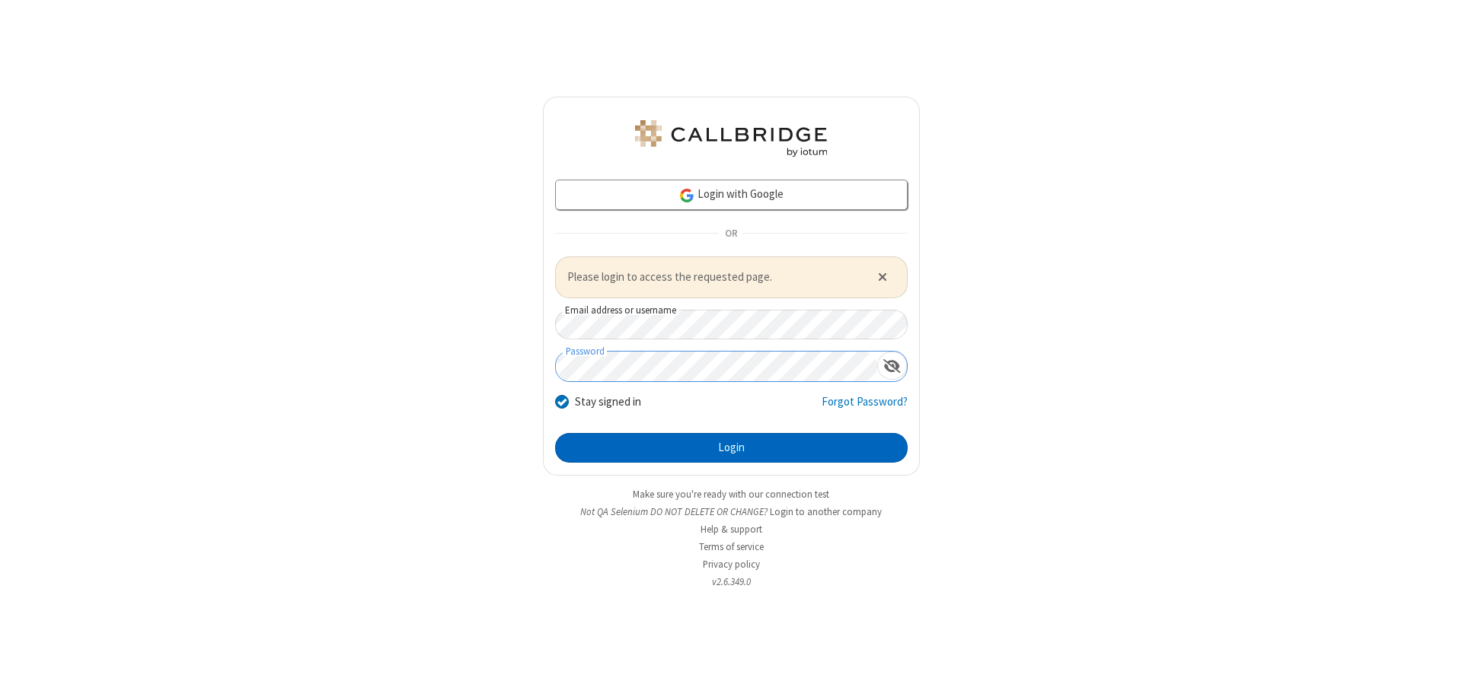
click at [731, 448] on button "Login" at bounding box center [731, 448] width 352 height 30
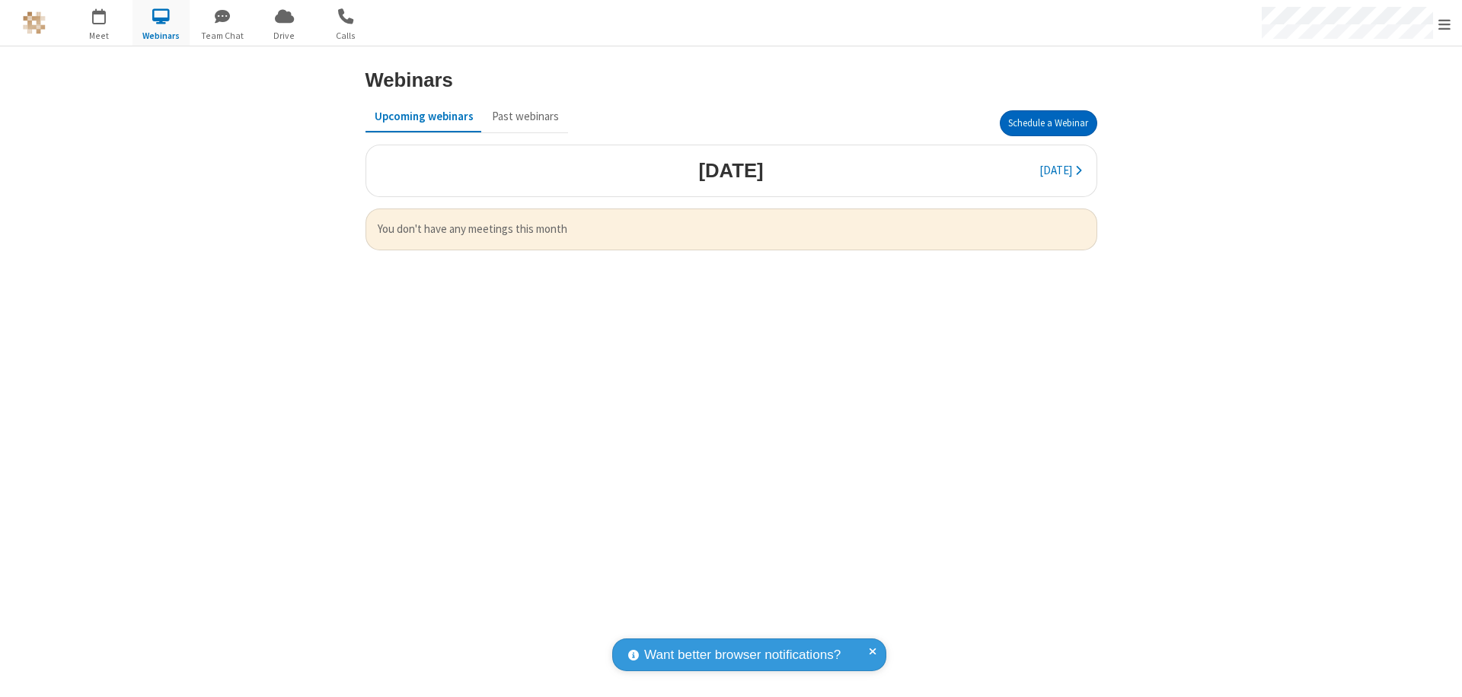
click at [1048, 123] on button "Schedule a Webinar" at bounding box center [1048, 123] width 97 height 26
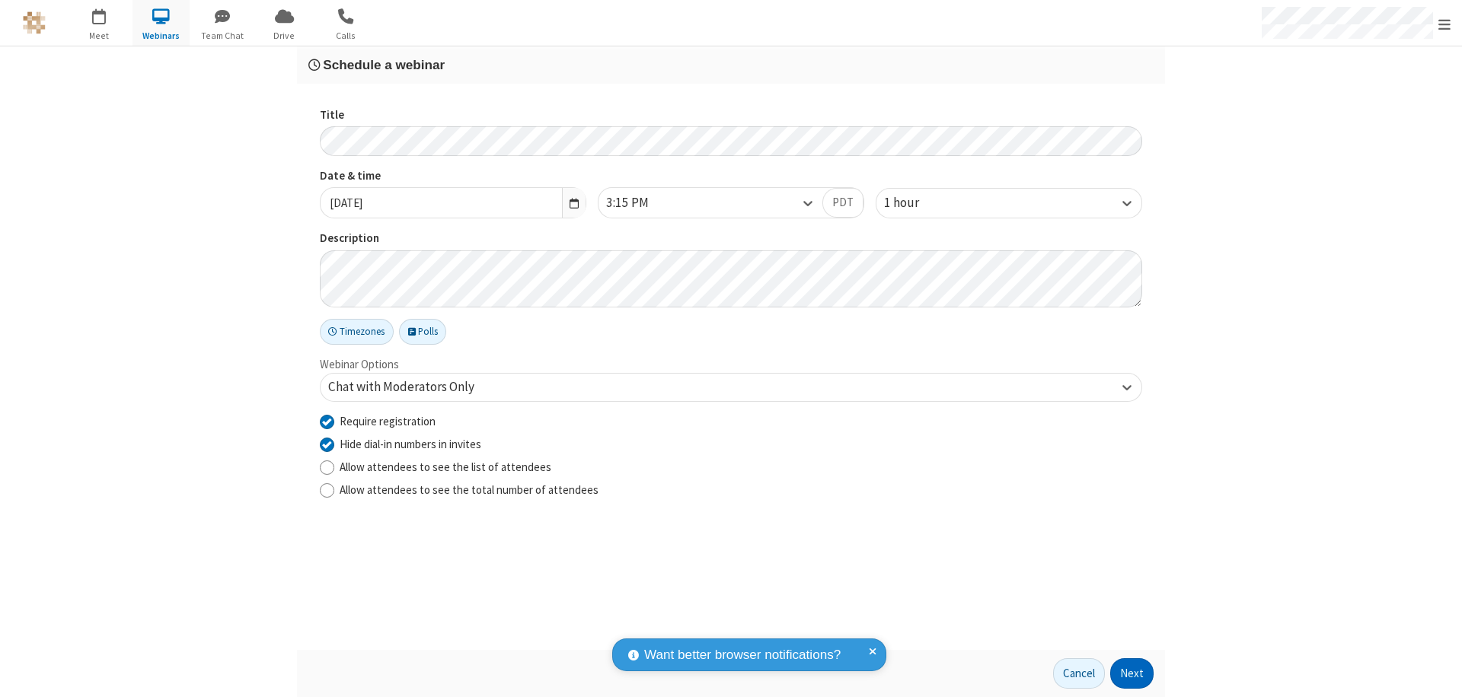
click at [327, 421] on input "Require registration" at bounding box center [327, 421] width 14 height 16
checkbox input "false"
click at [1132, 674] on button "Next" at bounding box center [1131, 674] width 43 height 30
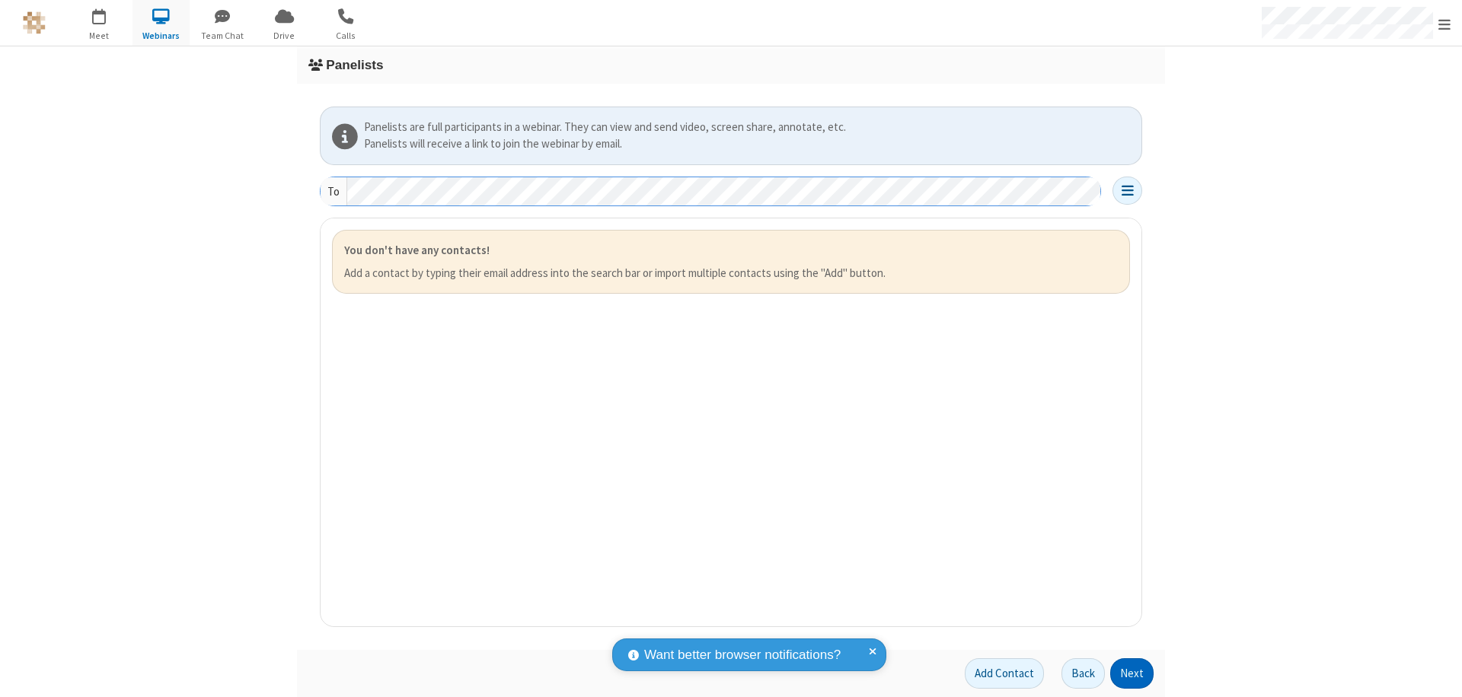
click at [1132, 674] on button "Next" at bounding box center [1131, 674] width 43 height 30
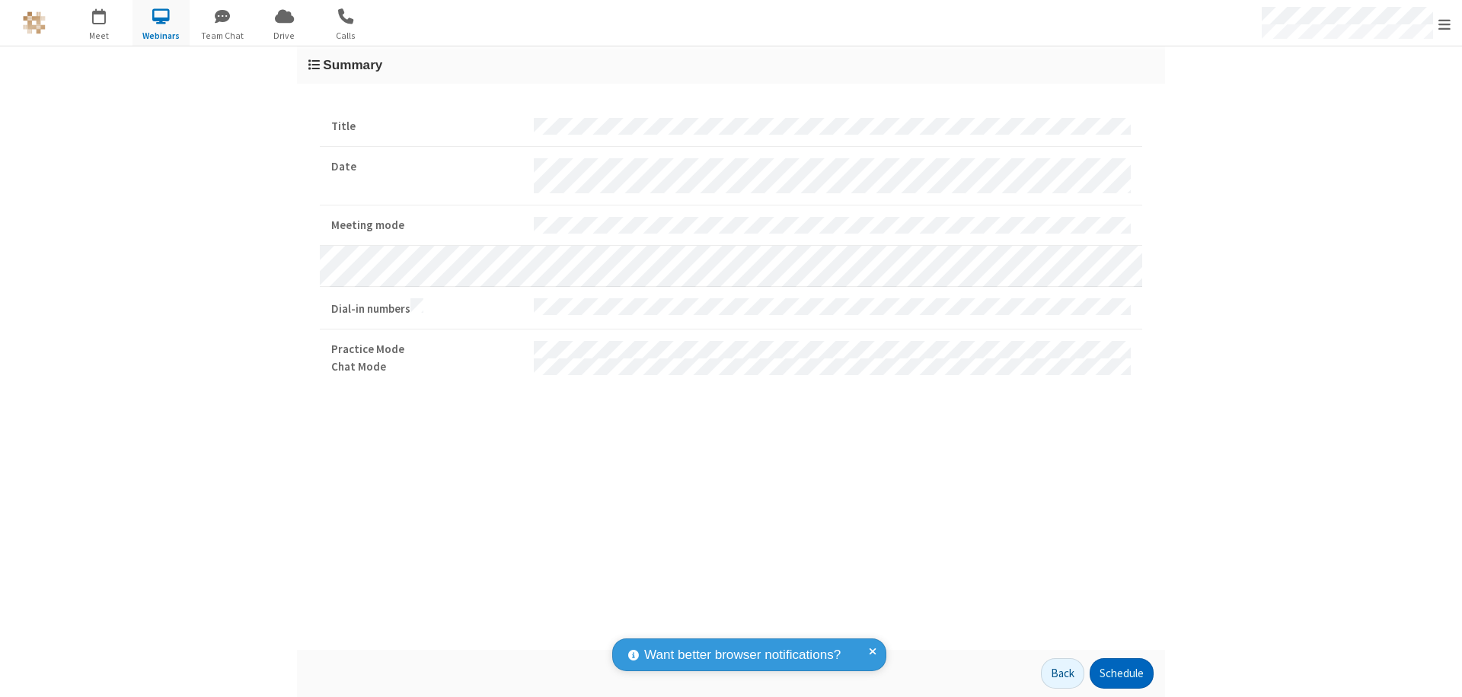
click at [1121, 674] on button "Schedule" at bounding box center [1121, 674] width 64 height 30
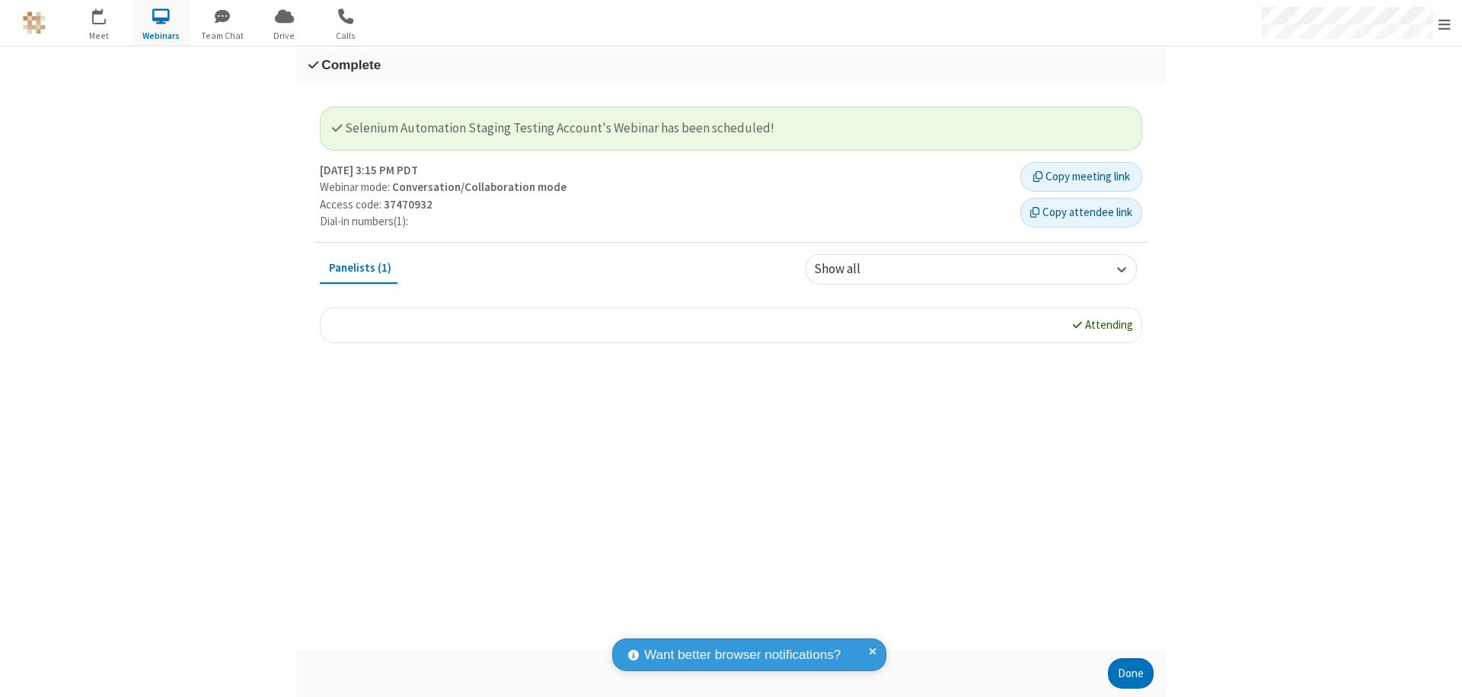
click at [1131, 674] on button "Done" at bounding box center [1131, 674] width 46 height 30
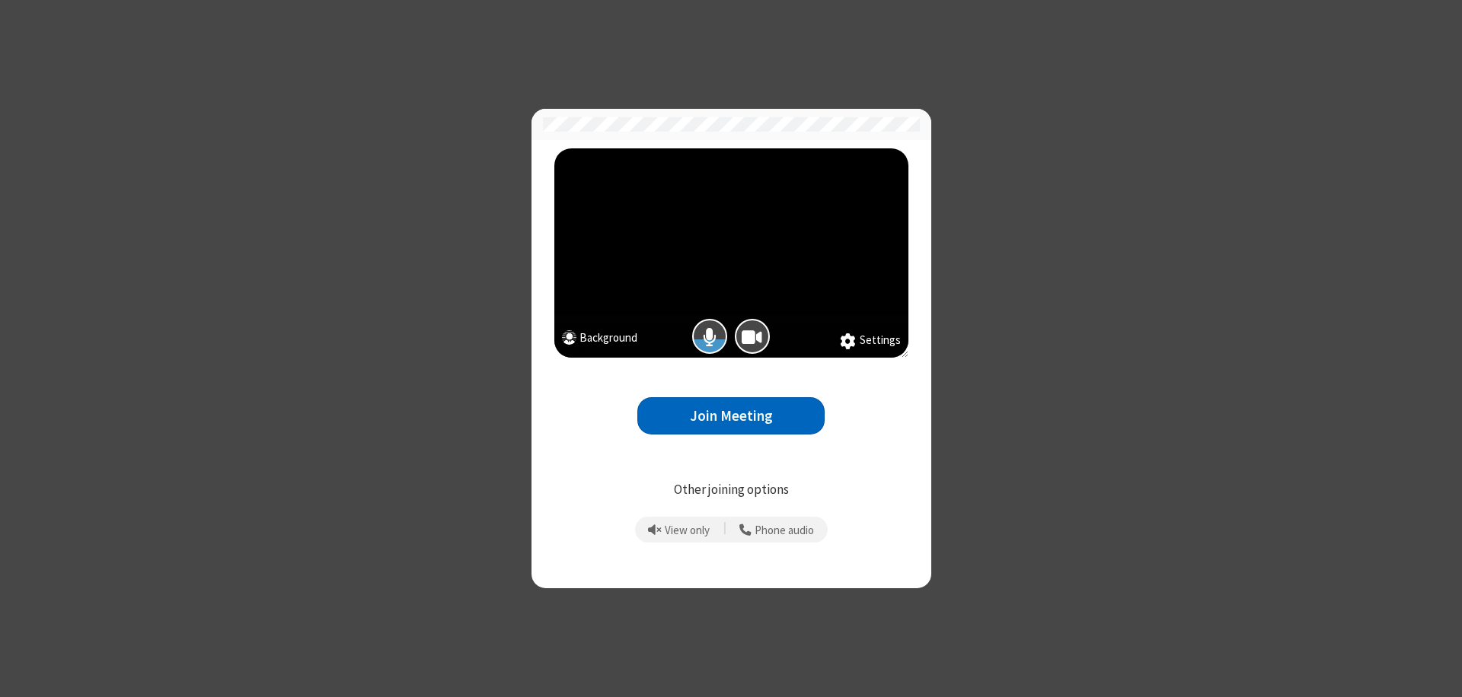
click at [731, 416] on button "Join Meeting" at bounding box center [730, 415] width 187 height 37
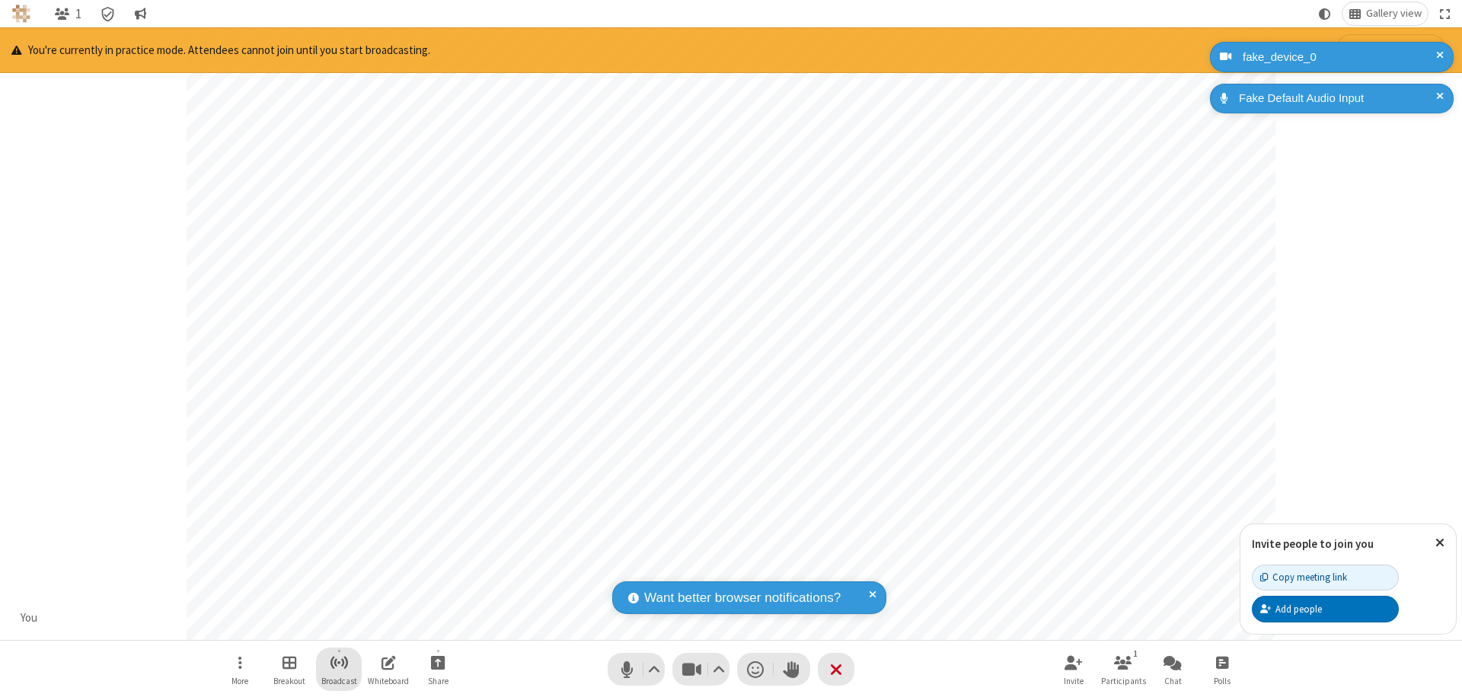
click at [338, 662] on span "Start broadcast" at bounding box center [339, 662] width 19 height 19
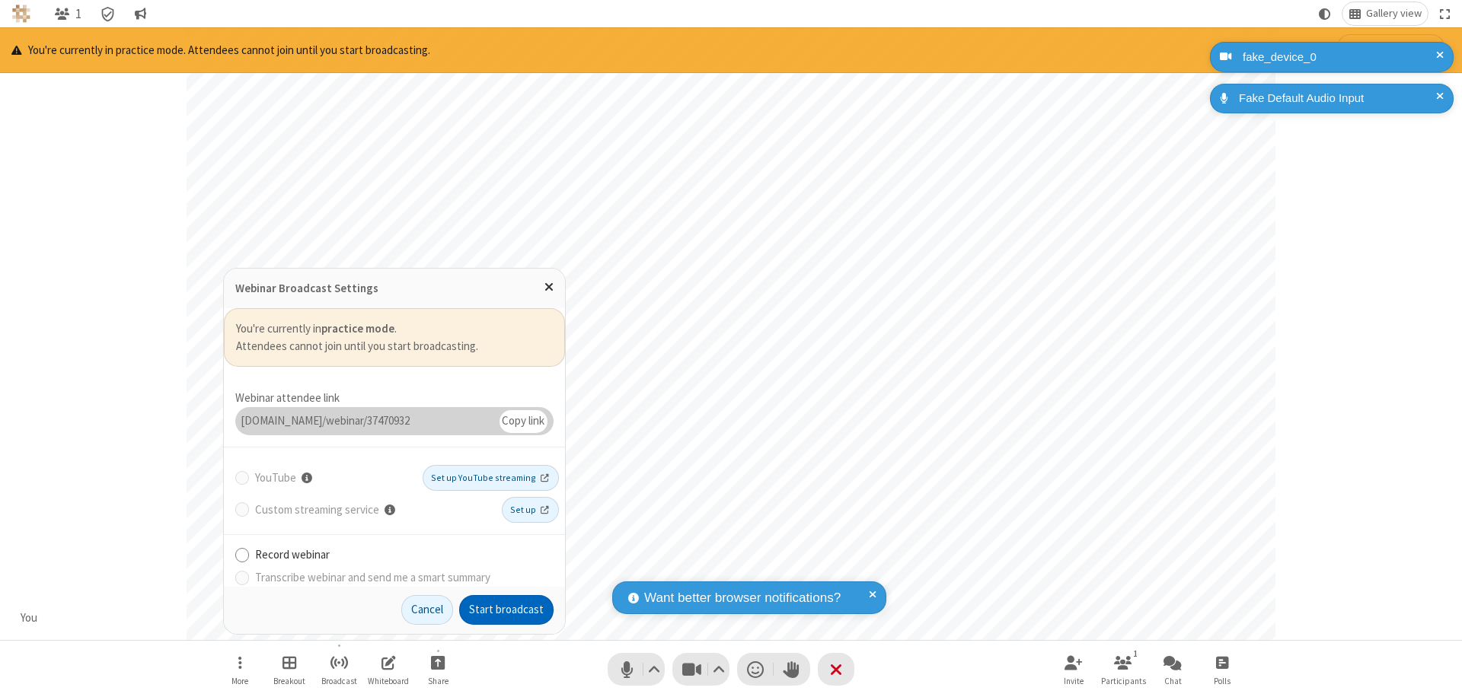
click at [506, 610] on button "Start broadcast" at bounding box center [506, 610] width 94 height 30
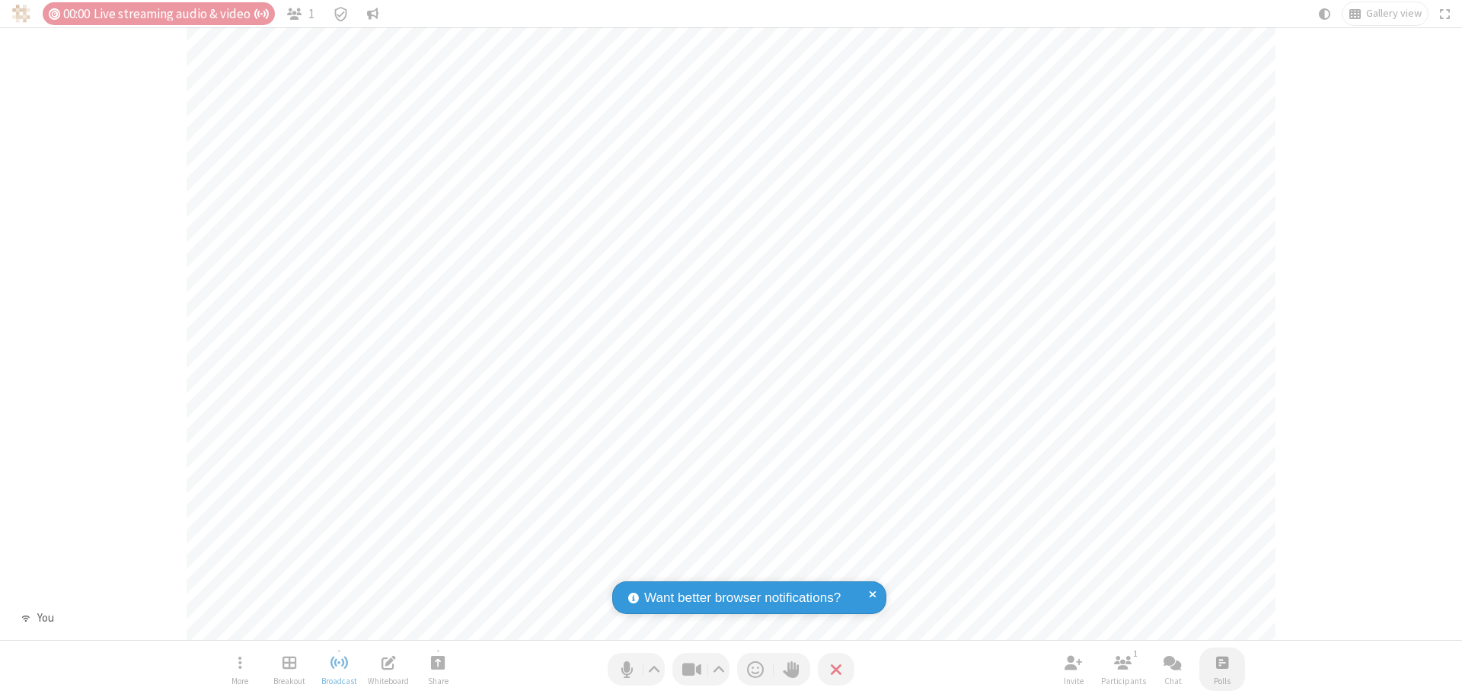
click at [1221, 662] on span "Open poll" at bounding box center [1222, 662] width 12 height 19
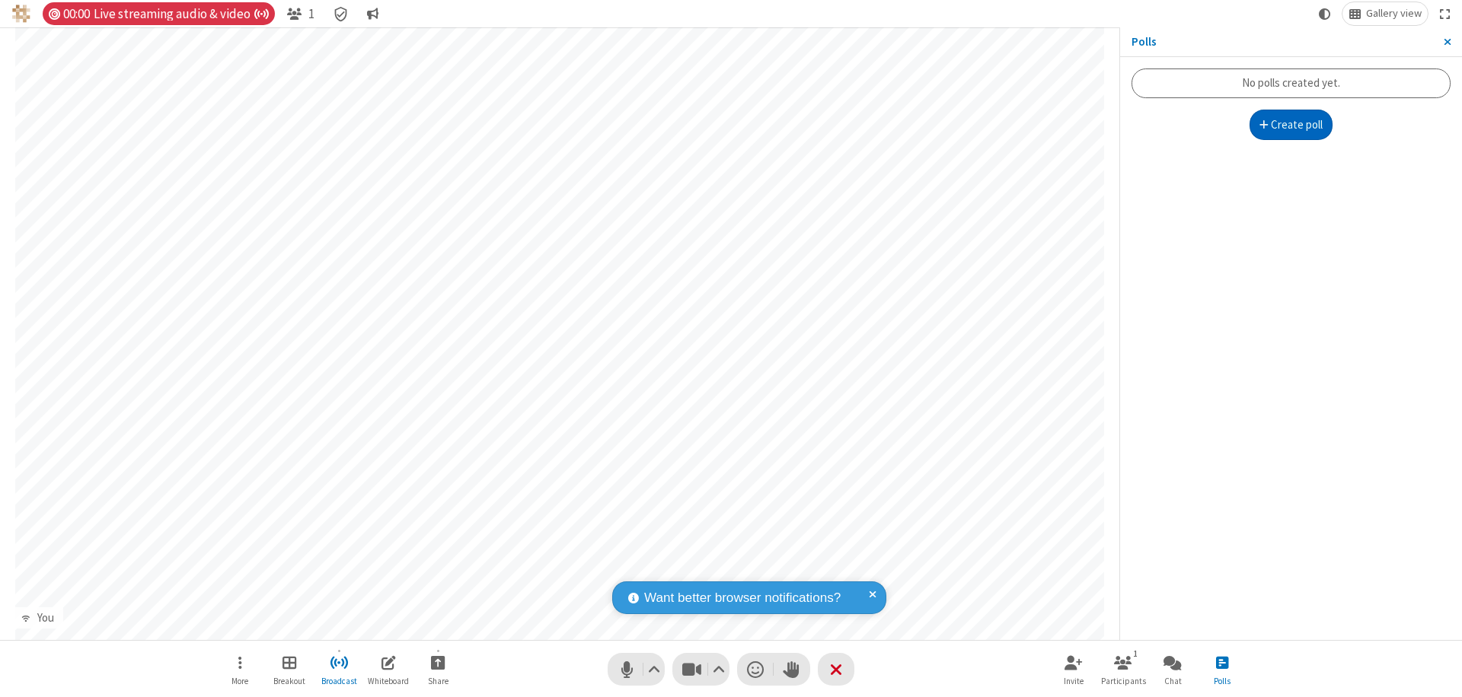
click at [1290, 125] on button "Create poll" at bounding box center [1291, 125] width 84 height 30
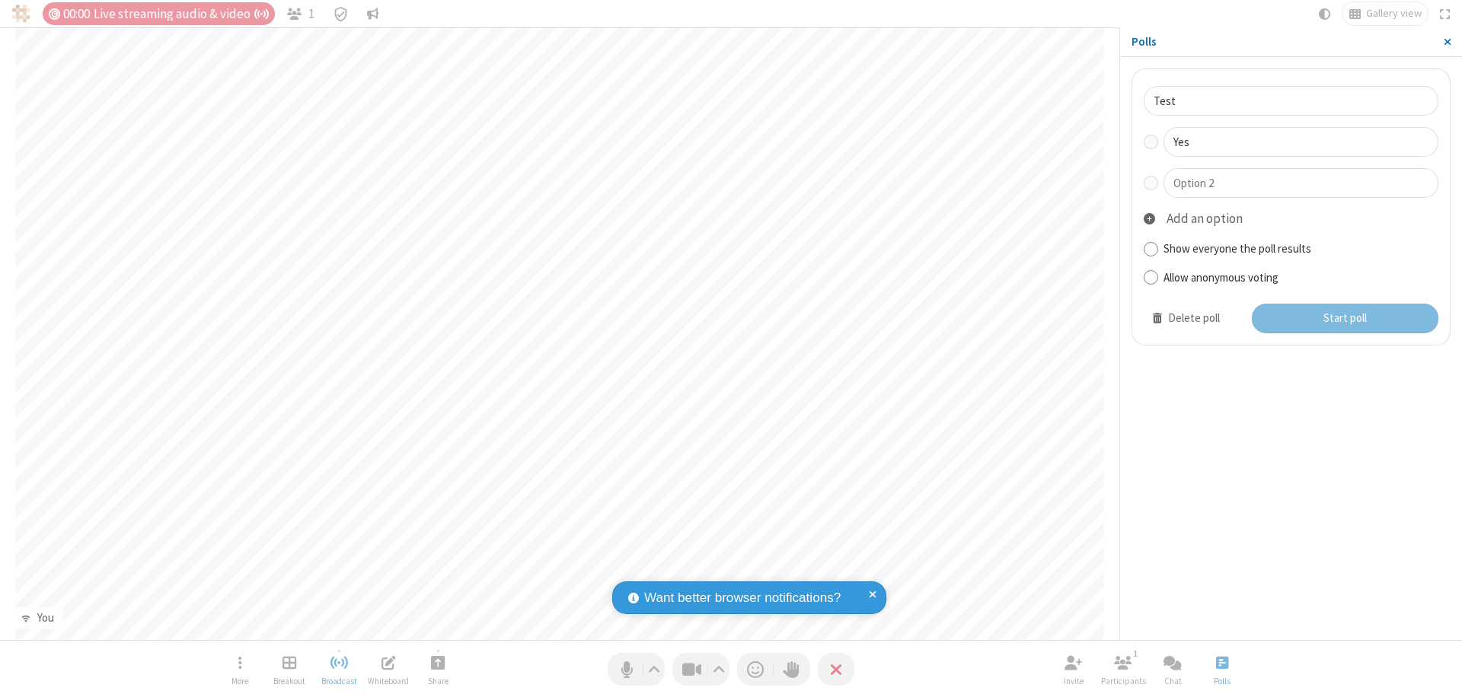
type input "Yes"
type input "No"
click at [1344, 318] on button "Start poll" at bounding box center [1345, 319] width 187 height 30
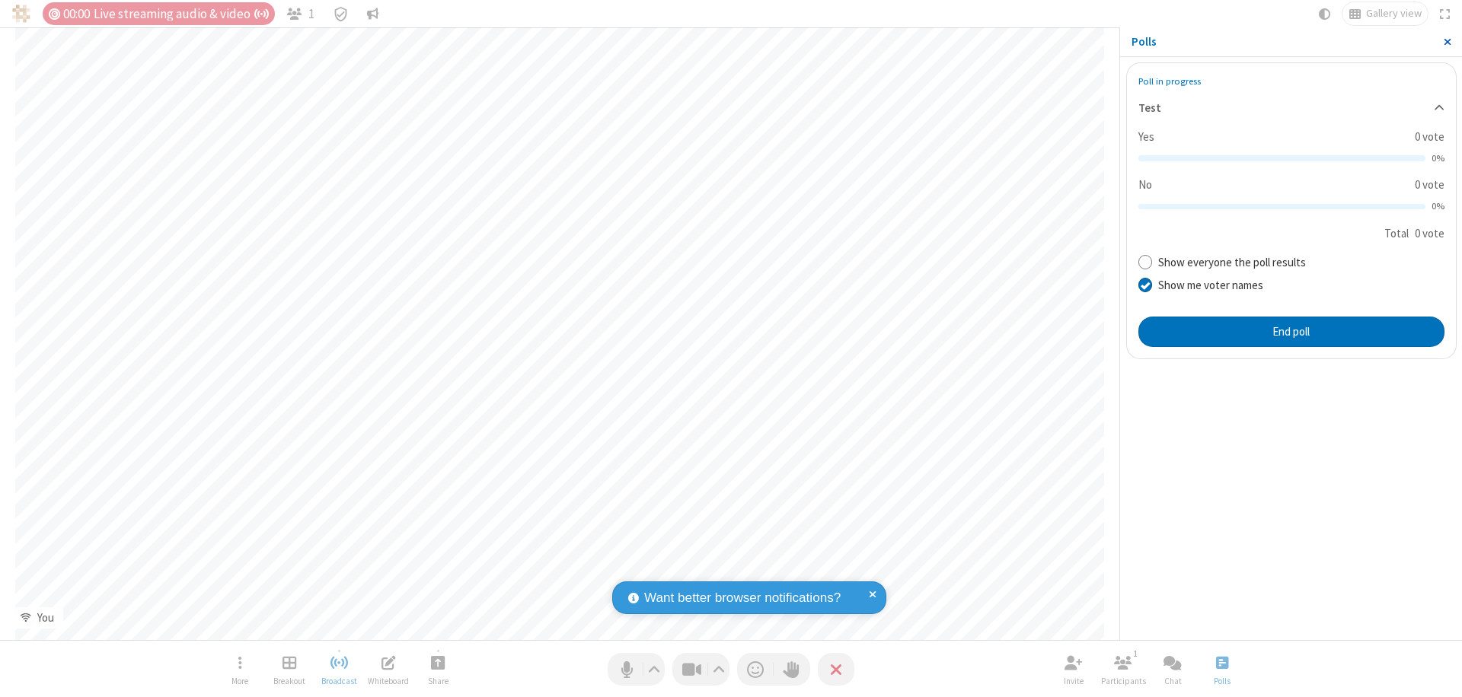
click at [1446, 42] on span "Close sidebar" at bounding box center [1447, 42] width 8 height 12
click at [1221, 662] on span "Close poll" at bounding box center [1222, 662] width 12 height 19
click at [1290, 331] on button "End poll" at bounding box center [1291, 332] width 306 height 30
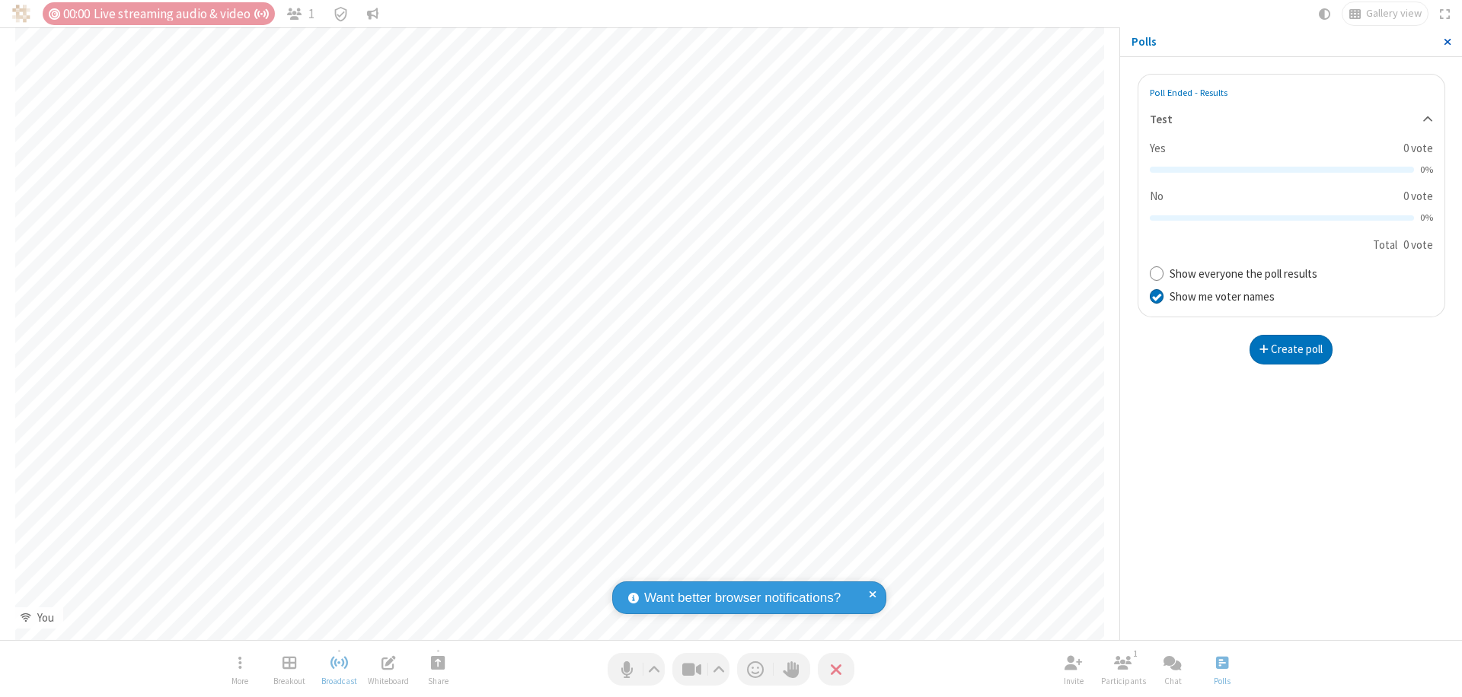
click at [1446, 42] on span "Close sidebar" at bounding box center [1447, 42] width 8 height 12
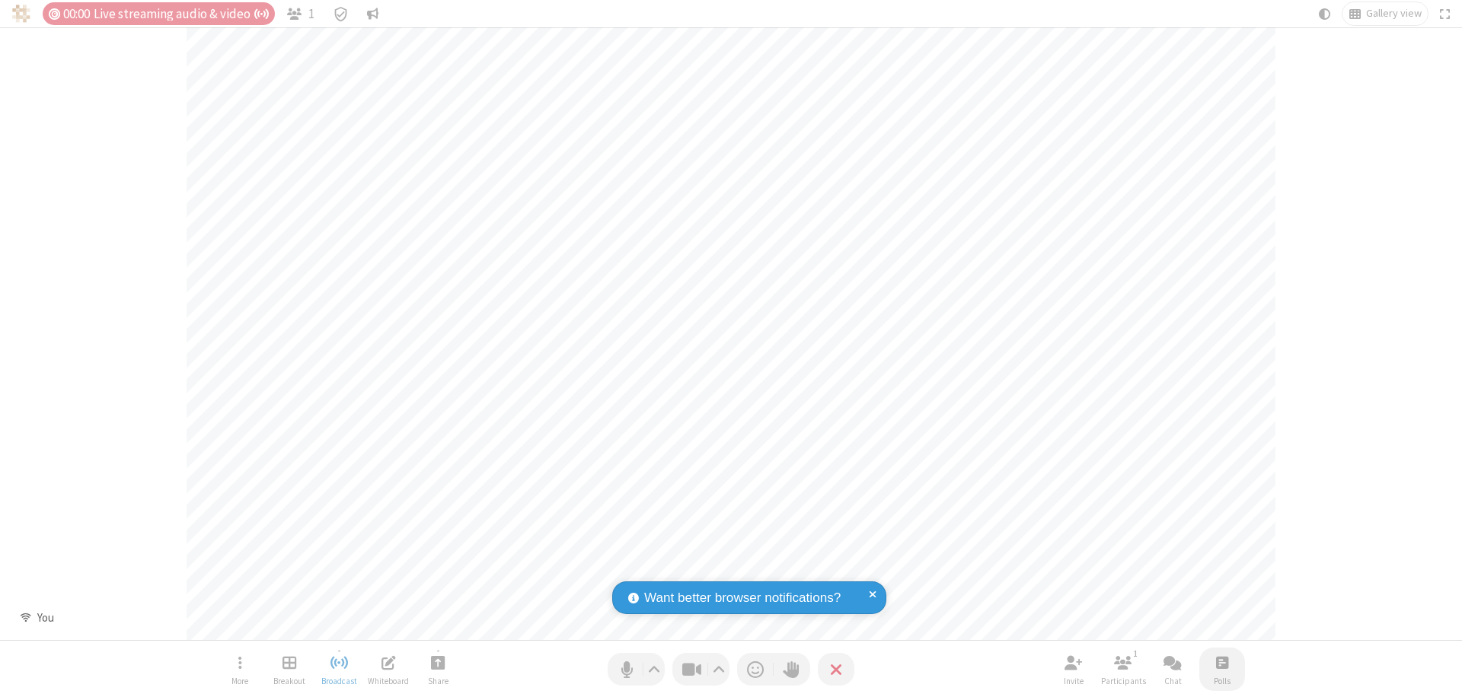
click at [1221, 662] on span "Open poll" at bounding box center [1222, 662] width 12 height 19
